Goal: Navigation & Orientation: Find specific page/section

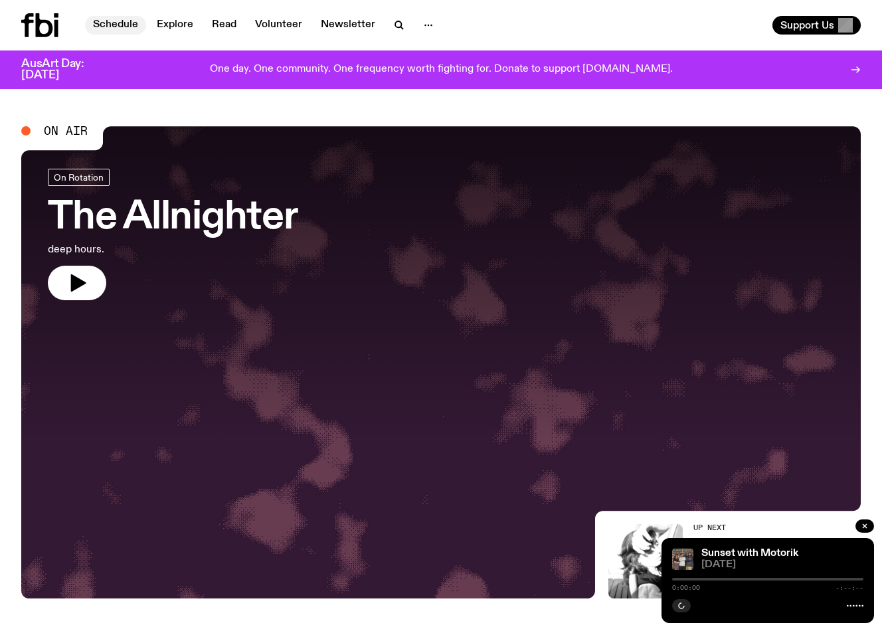
click at [116, 27] on link "Schedule" at bounding box center [115, 25] width 61 height 19
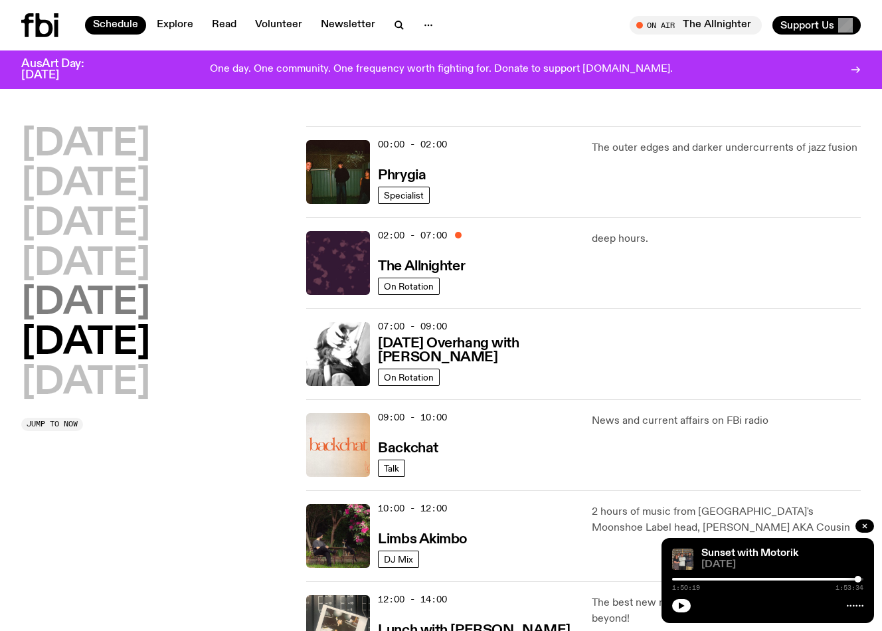
click at [94, 314] on h2 "[DATE]" at bounding box center [85, 303] width 129 height 37
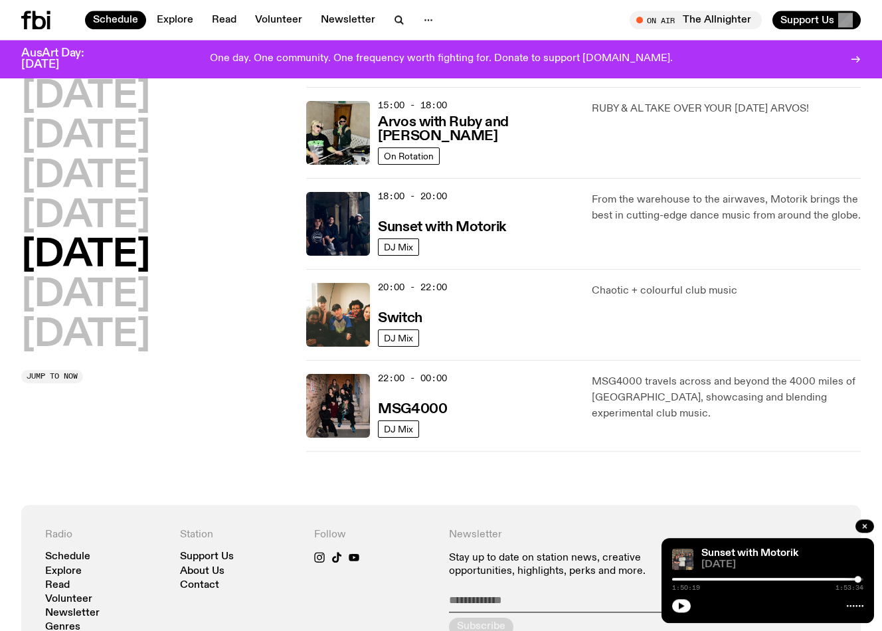
scroll to position [321, 0]
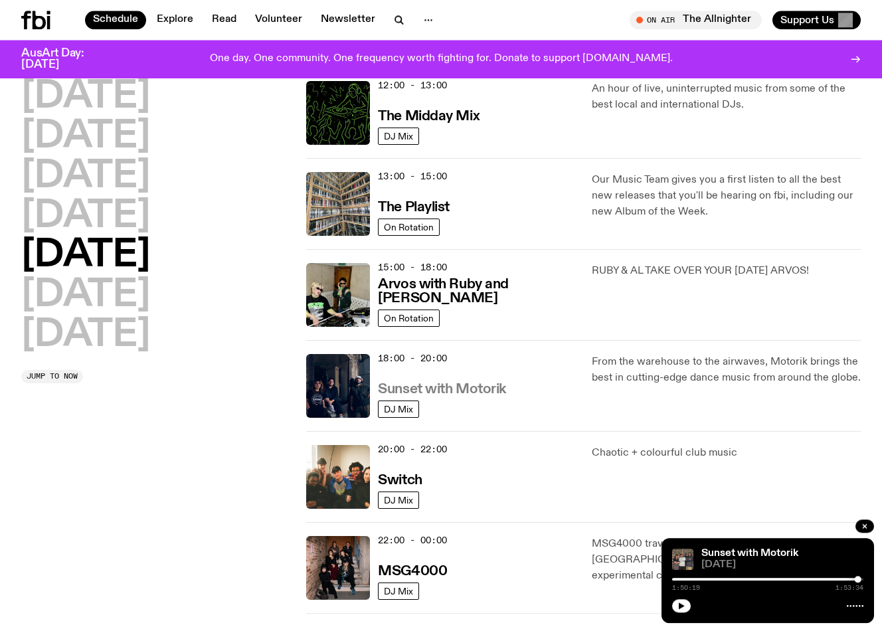
click at [448, 386] on h3 "Sunset with Motorik" at bounding box center [442, 390] width 128 height 14
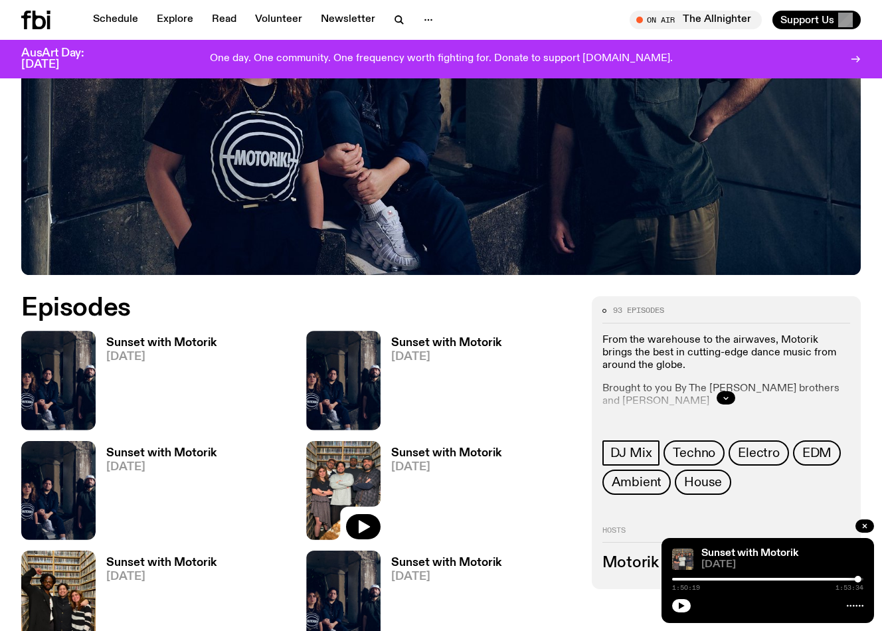
scroll to position [408, 0]
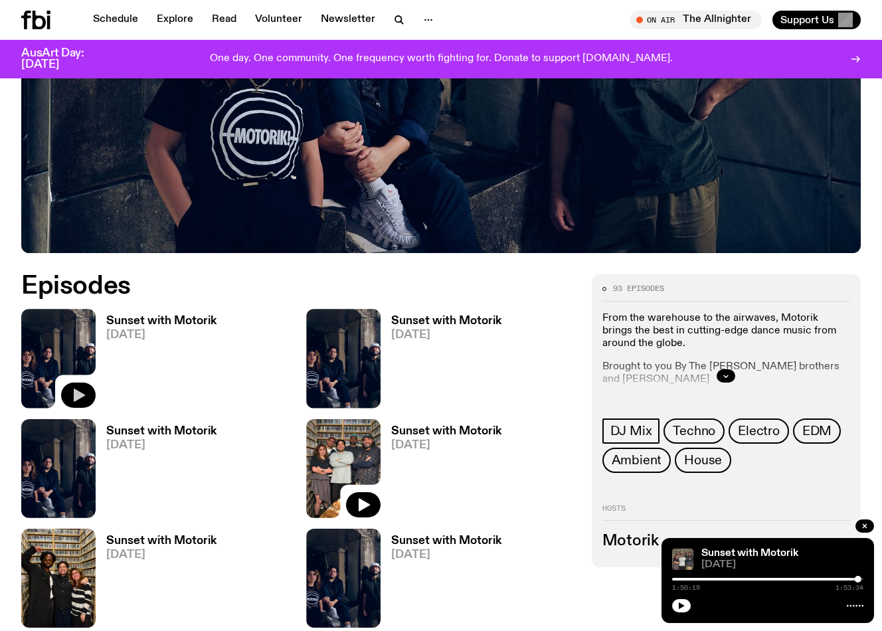
click at [76, 395] on icon "button" at bounding box center [79, 395] width 11 height 13
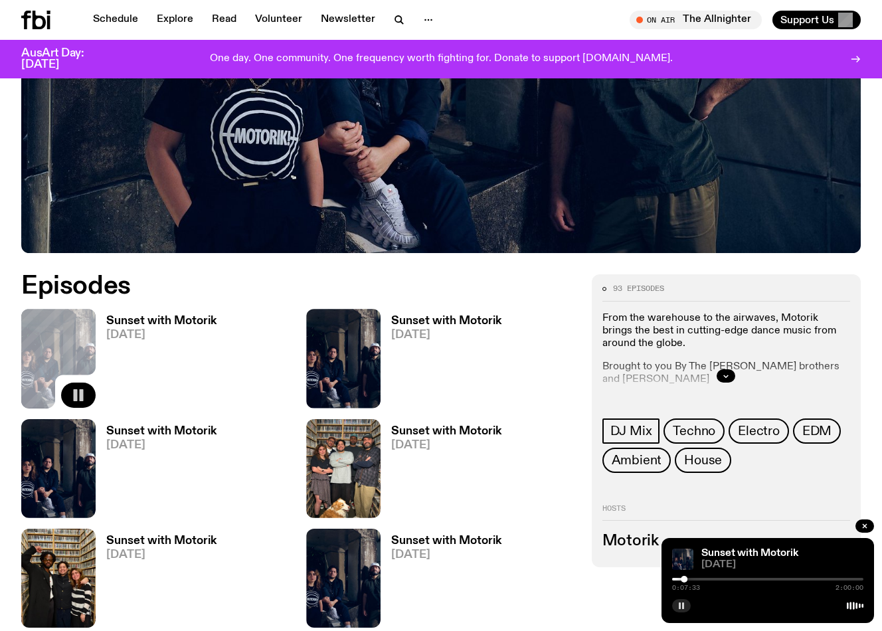
click at [680, 608] on rect "button" at bounding box center [680, 605] width 2 height 7
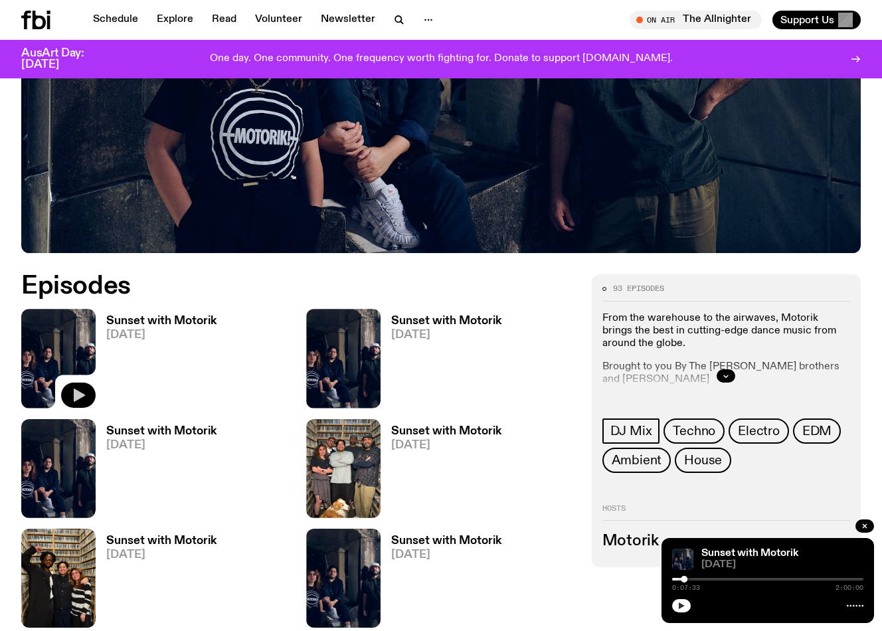
click at [678, 603] on button "button" at bounding box center [681, 605] width 19 height 13
